Goal: Find specific page/section: Find specific page/section

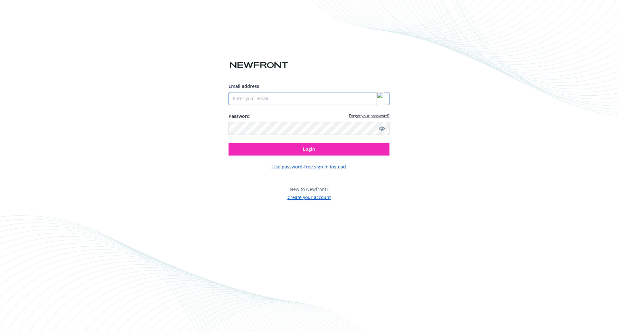
click at [324, 103] on input "Email address" at bounding box center [309, 98] width 161 height 13
click at [381, 98] on img at bounding box center [381, 98] width 8 height 13
click at [380, 98] on img at bounding box center [381, 98] width 8 height 13
click at [380, 99] on img at bounding box center [381, 98] width 8 height 13
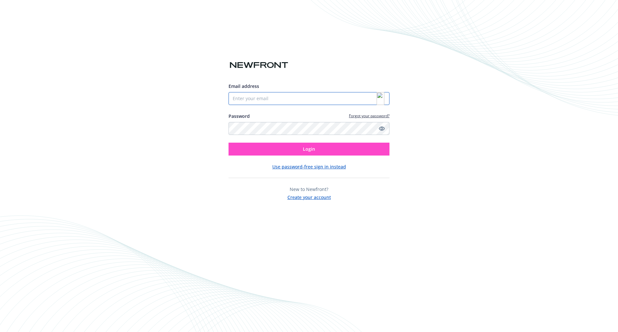
type input "[PERSON_NAME][EMAIL_ADDRESS][DOMAIN_NAME]"
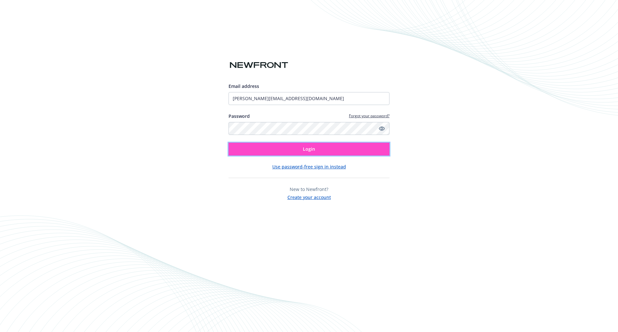
click at [304, 148] on span "Login" at bounding box center [309, 149] width 12 height 6
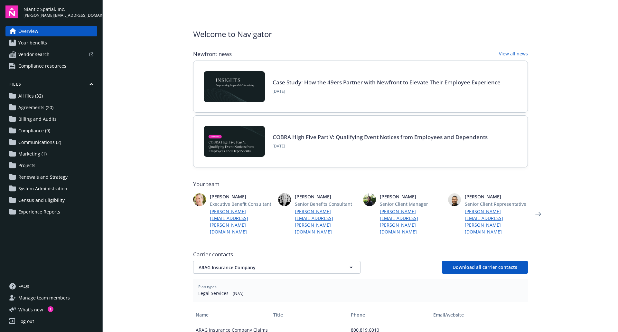
click at [142, 143] on main "Welcome to Navigator Newfront news View all news Case Study: How the 49ers Part…" at bounding box center [361, 166] width 516 height 332
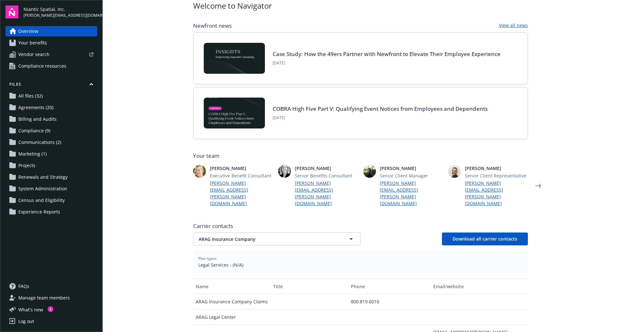
scroll to position [29, 0]
click at [221, 235] on span "ARAG Insurance Company" at bounding box center [266, 238] width 134 height 7
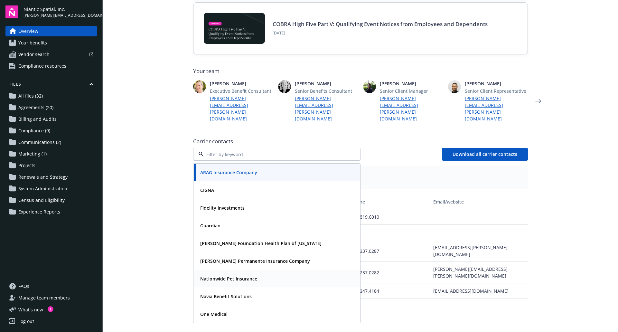
scroll to position [113, 0]
click at [142, 208] on main "Welcome to Navigator Newfront news View all news Case Study: How the 49ers Part…" at bounding box center [361, 166] width 516 height 332
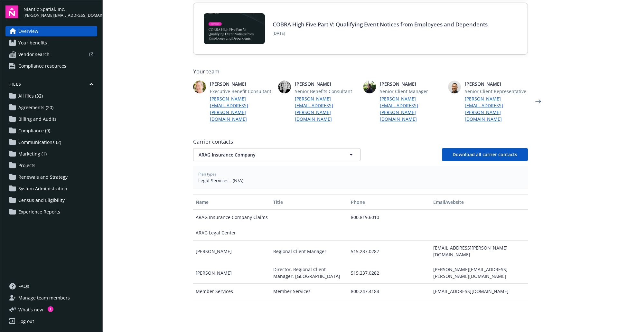
click at [31, 109] on span "Agreements (20)" at bounding box center [35, 107] width 35 height 10
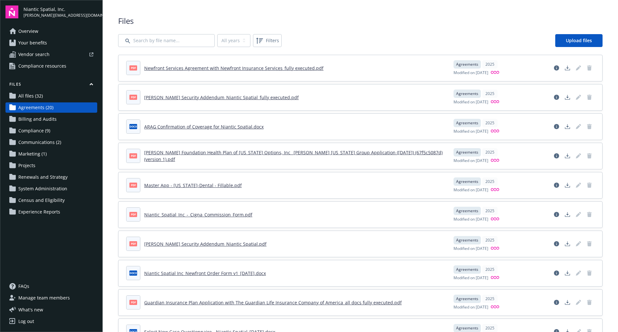
click at [27, 168] on span "Projects" at bounding box center [26, 165] width 17 height 10
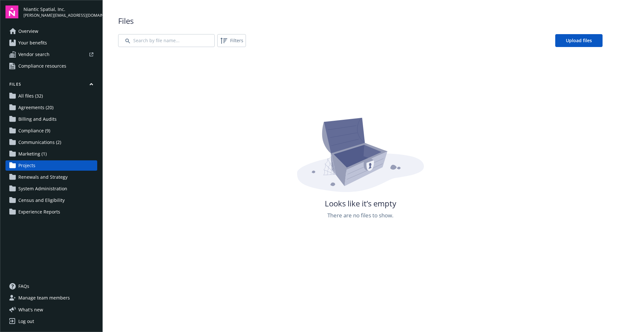
click at [44, 31] on link "Overview" at bounding box center [51, 31] width 92 height 10
